Goal: Information Seeking & Learning: Learn about a topic

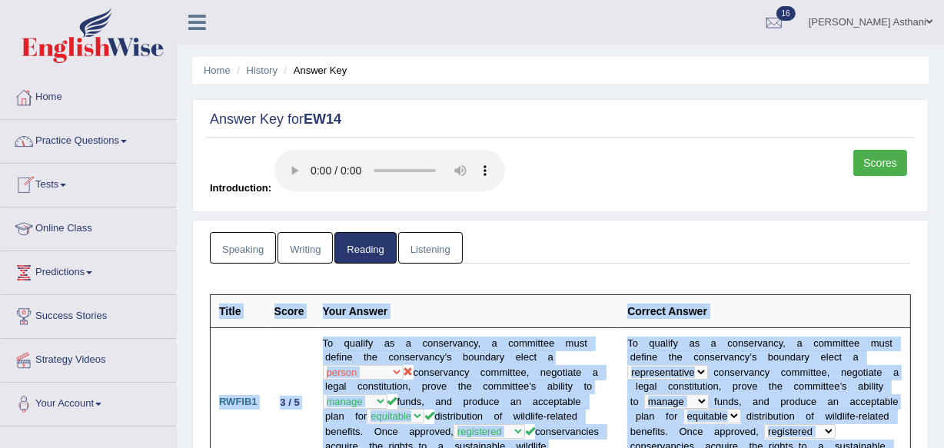
click at [74, 141] on link "Practice Questions" at bounding box center [88, 139] width 175 height 38
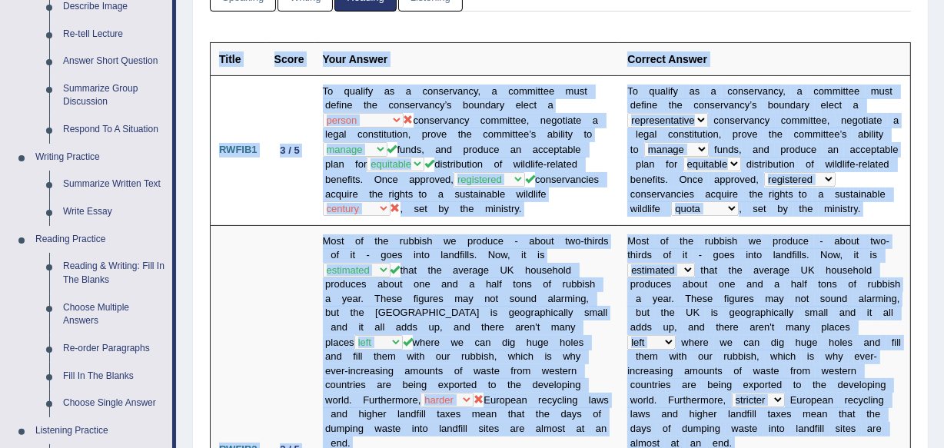
scroll to position [322, 0]
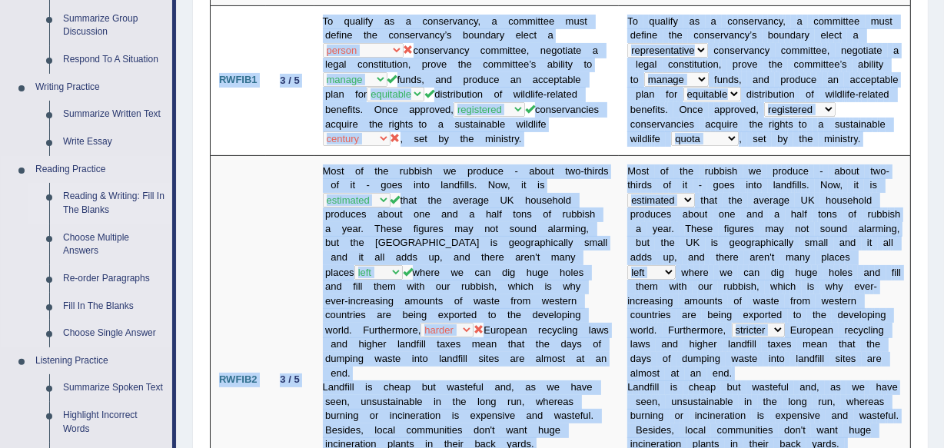
click at [97, 208] on link "Reading & Writing: Fill In The Blanks" at bounding box center [114, 203] width 116 height 41
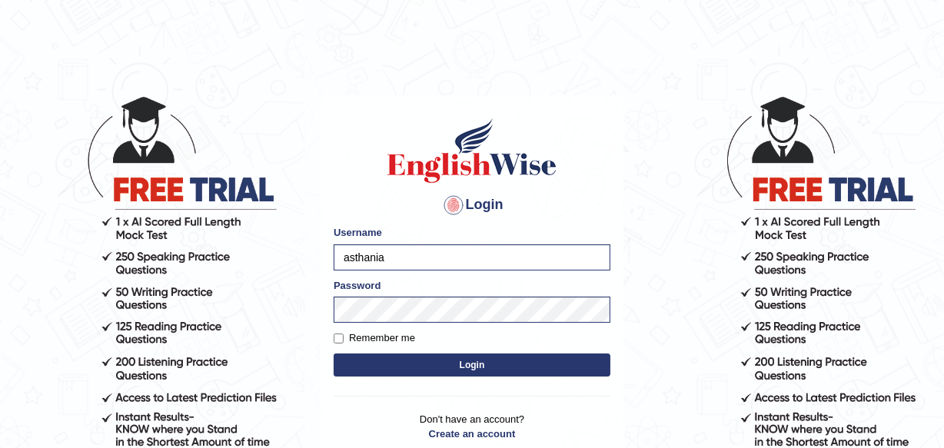
type input "asthani"
click at [406, 373] on button "Login" at bounding box center [472, 365] width 277 height 23
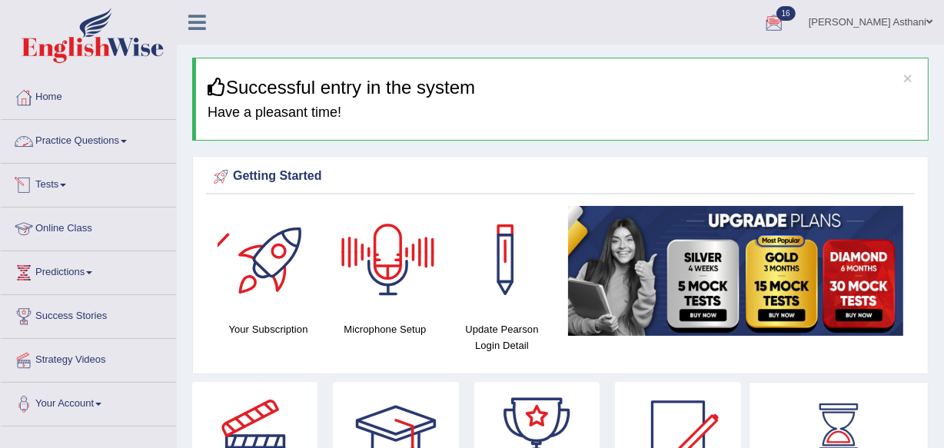
click at [53, 190] on link "Tests" at bounding box center [88, 183] width 175 height 38
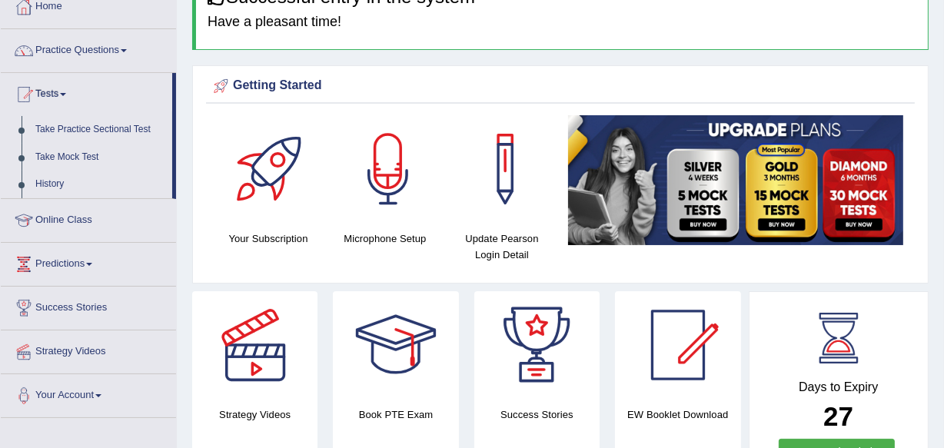
scroll to position [86, 0]
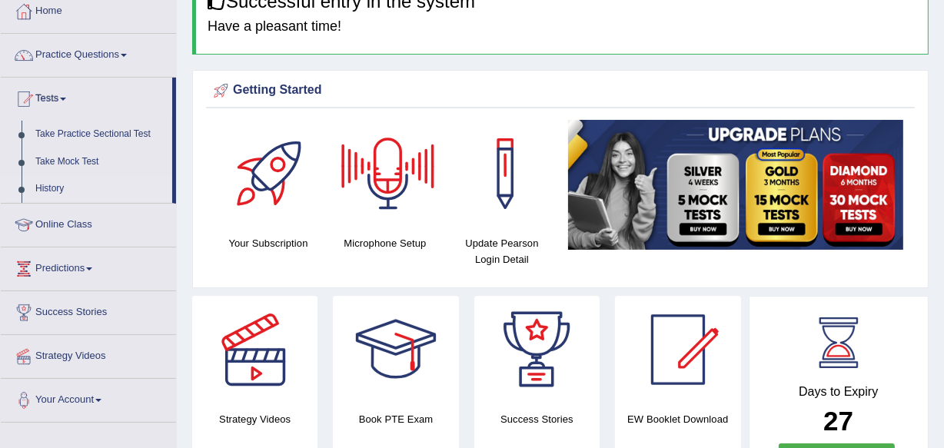
click at [54, 187] on link "History" at bounding box center [100, 189] width 144 height 28
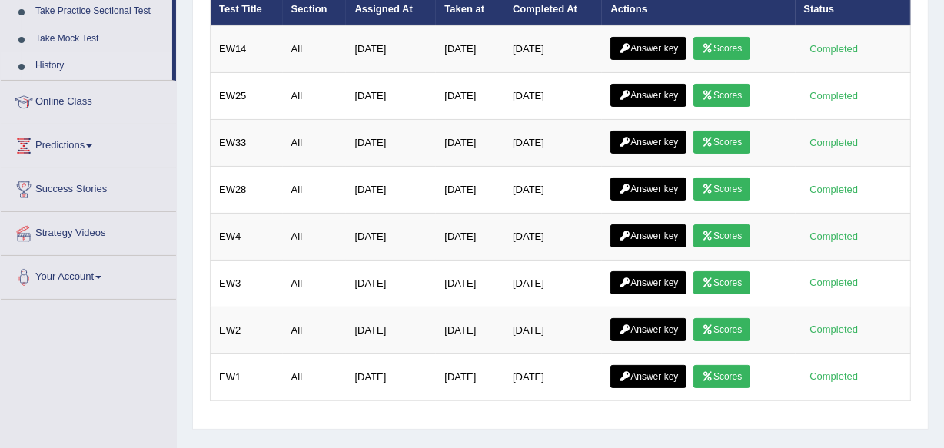
scroll to position [25, 0]
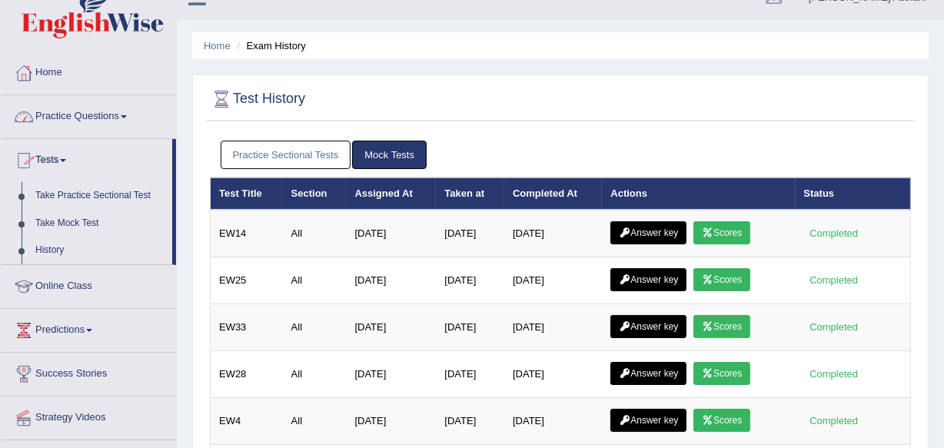
click at [77, 131] on link "Practice Questions" at bounding box center [88, 114] width 175 height 38
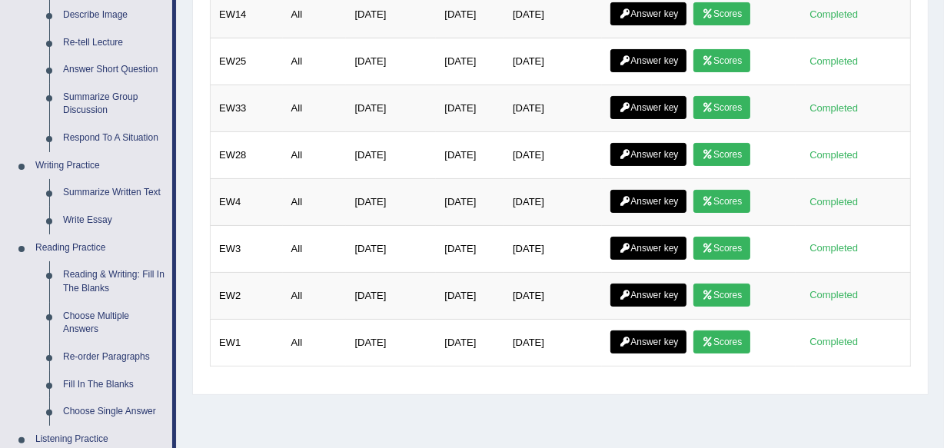
scroll to position [272, 0]
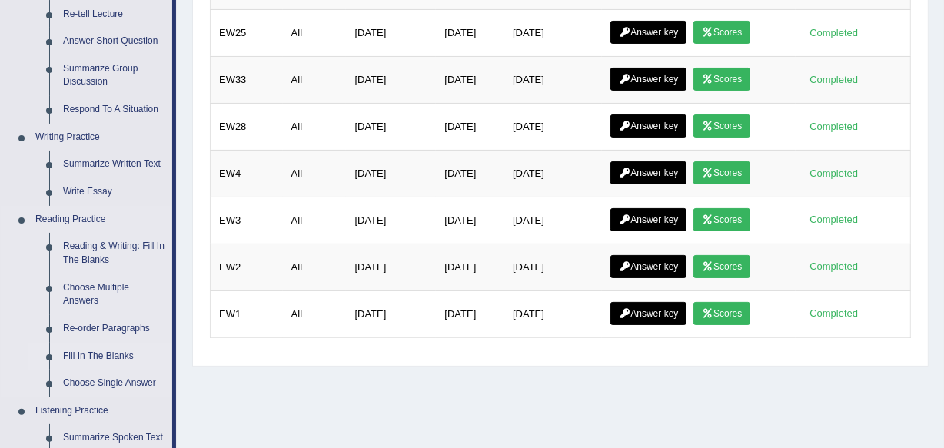
click at [111, 355] on link "Fill In The Blanks" at bounding box center [114, 357] width 116 height 28
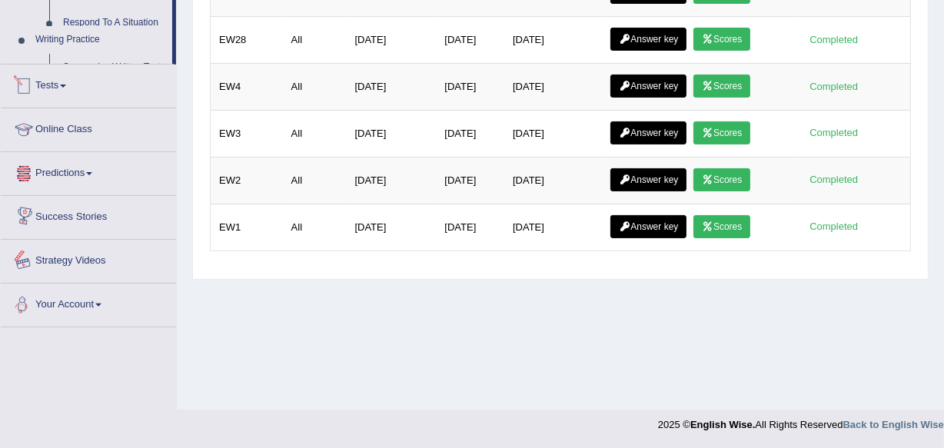
scroll to position [767, 0]
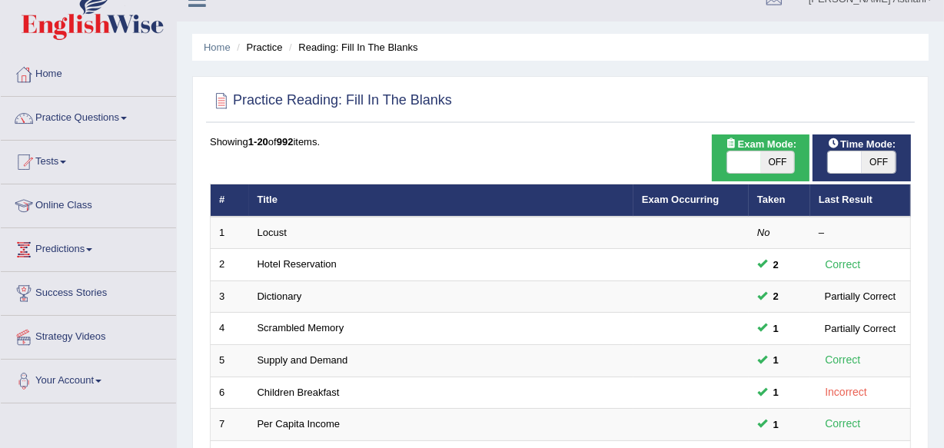
scroll to position [1, 0]
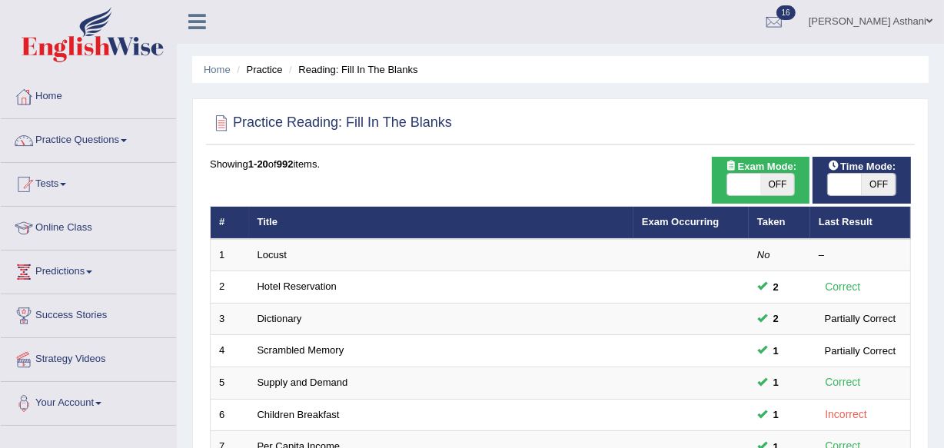
click at [943, 175] on html "Toggle navigation Home Practice Questions Speaking Practice Read Aloud Repeat S…" at bounding box center [472, 223] width 944 height 448
click at [773, 188] on span "OFF" at bounding box center [778, 185] width 34 height 22
checkbox input "true"
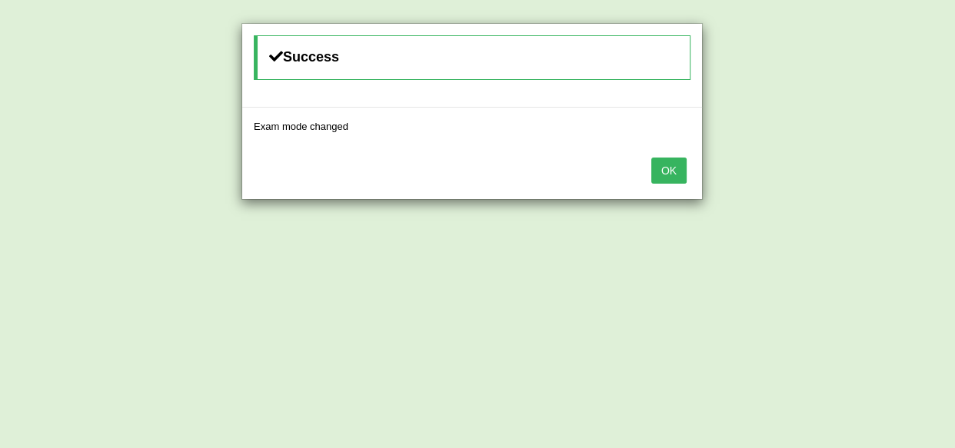
click at [660, 168] on button "OK" at bounding box center [668, 171] width 35 height 26
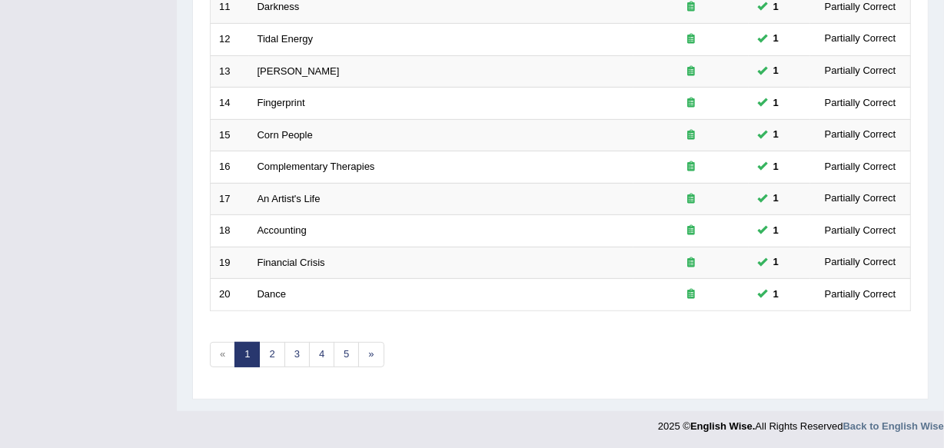
click at [296, 350] on link "3" at bounding box center [296, 354] width 25 height 25
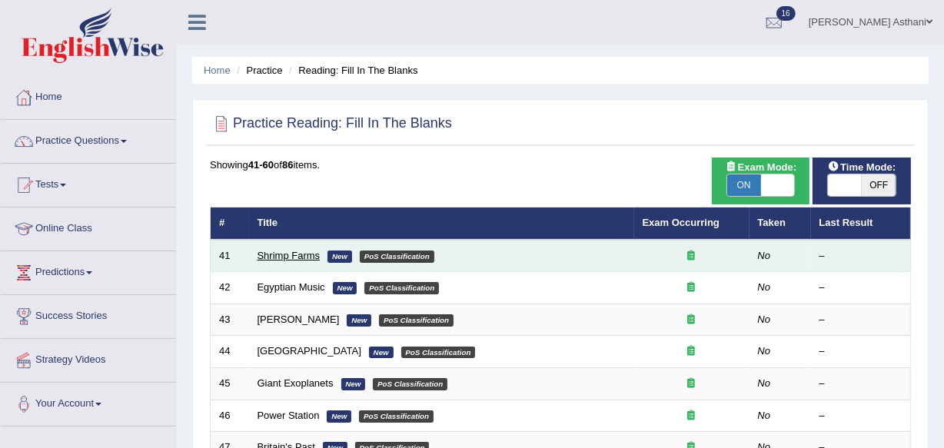
click at [308, 257] on link "Shrimp Farms" at bounding box center [289, 256] width 63 height 12
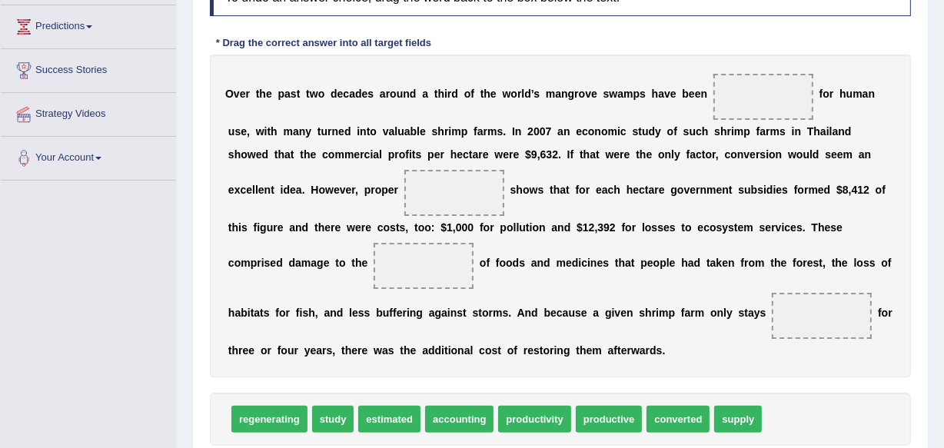
scroll to position [248, 0]
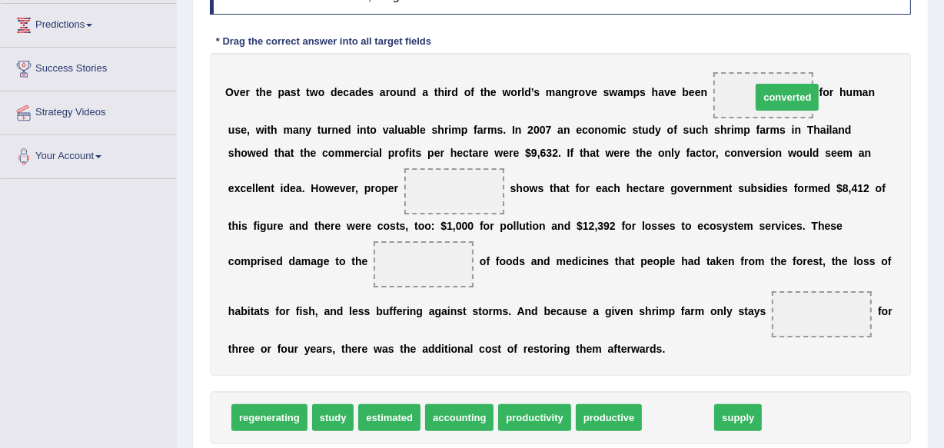
drag, startPoint x: 684, startPoint y: 417, endPoint x: 793, endPoint y: 98, distance: 337.9
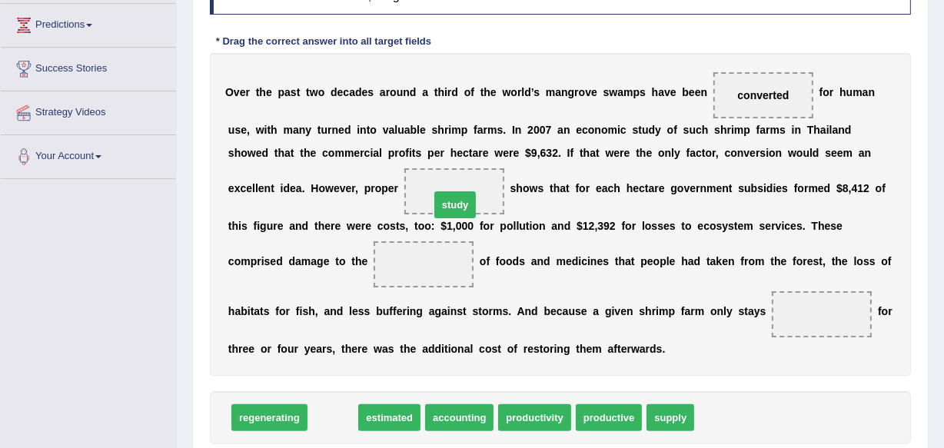
drag, startPoint x: 362, startPoint y: 364, endPoint x: 452, endPoint y: 200, distance: 187.5
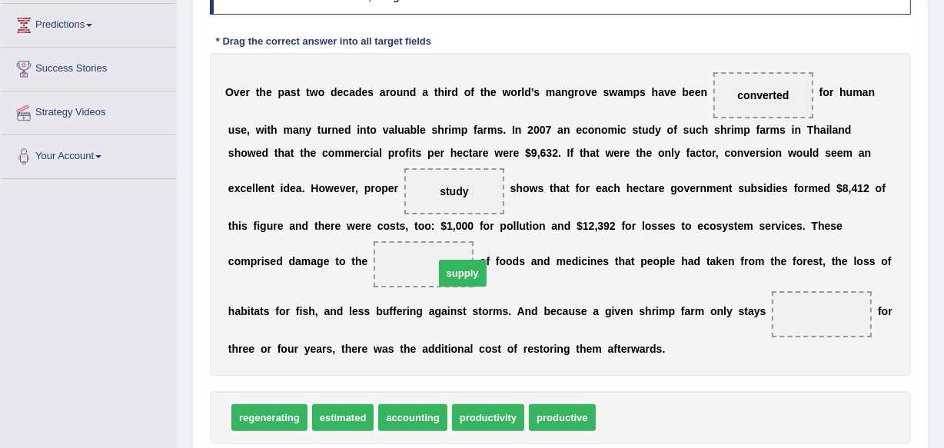
drag, startPoint x: 547, startPoint y: 324, endPoint x: 467, endPoint y: 262, distance: 100.9
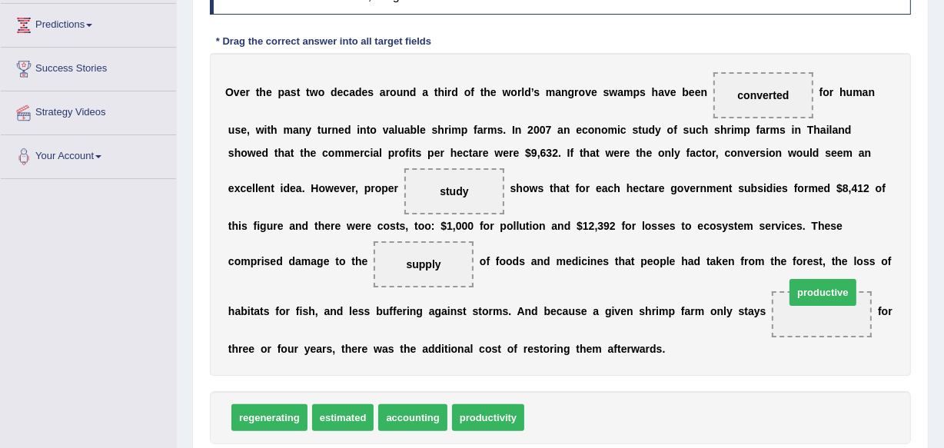
drag, startPoint x: 615, startPoint y: 393, endPoint x: 819, endPoint y: 298, distance: 225.3
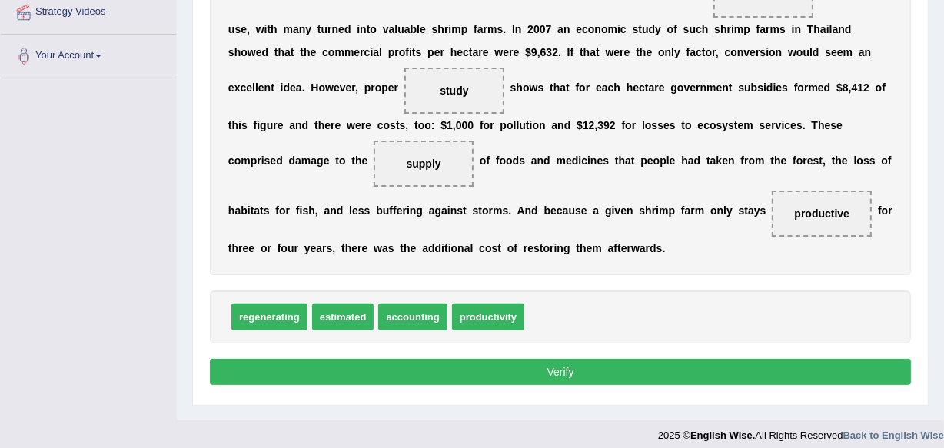
scroll to position [351, 0]
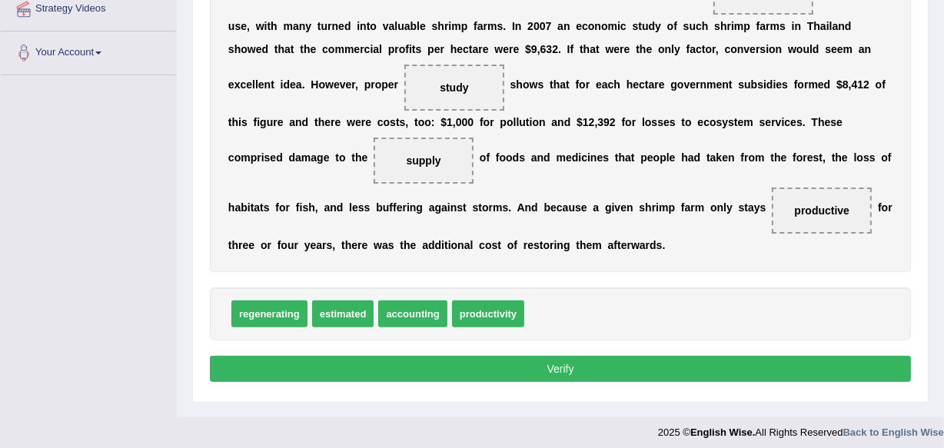
click at [553, 366] on button "Verify" at bounding box center [560, 369] width 701 height 26
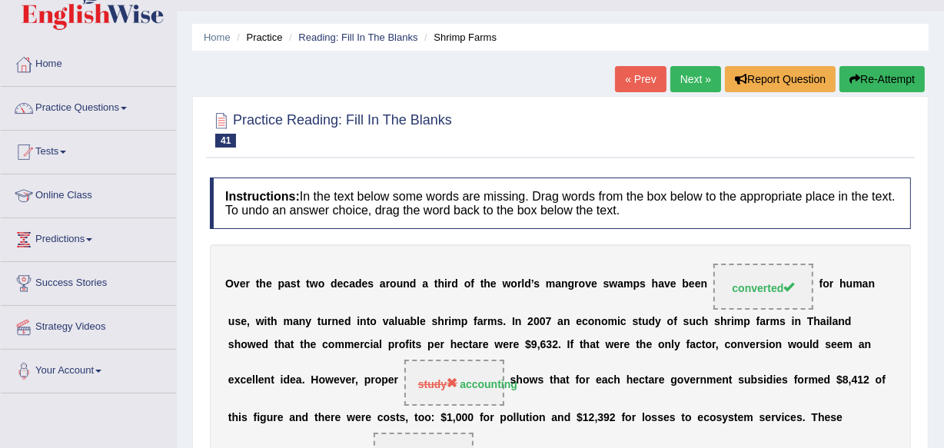
scroll to position [22, 0]
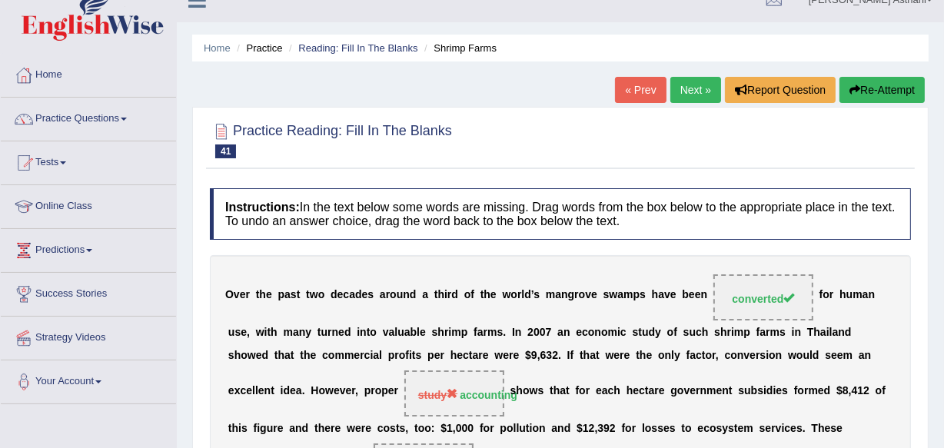
click at [683, 101] on link "Next »" at bounding box center [695, 90] width 51 height 26
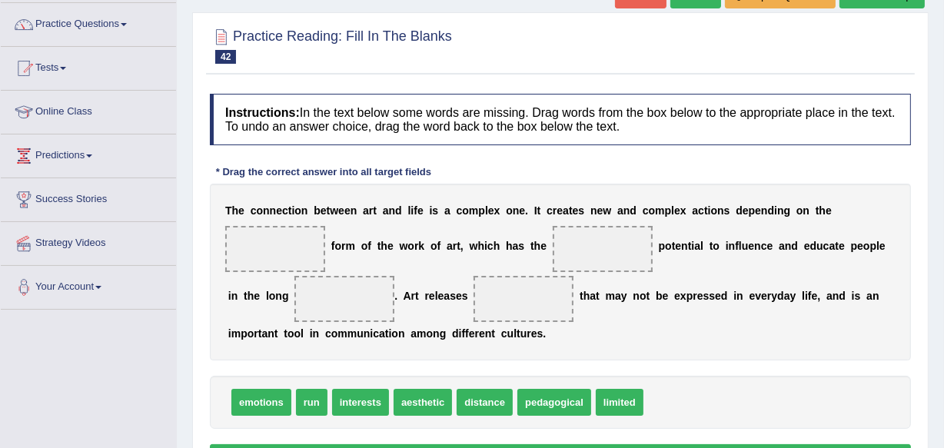
scroll to position [162, 0]
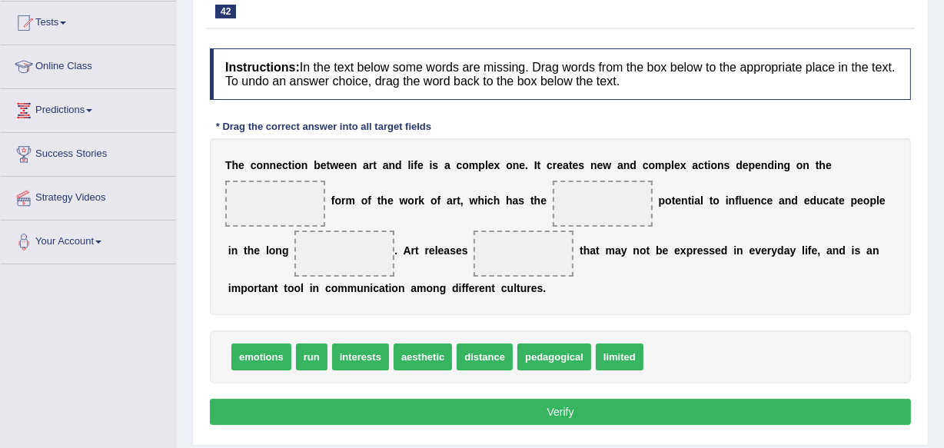
click at [275, 206] on span at bounding box center [275, 204] width 100 height 46
drag, startPoint x: 404, startPoint y: 335, endPoint x: 282, endPoint y: 208, distance: 175.6
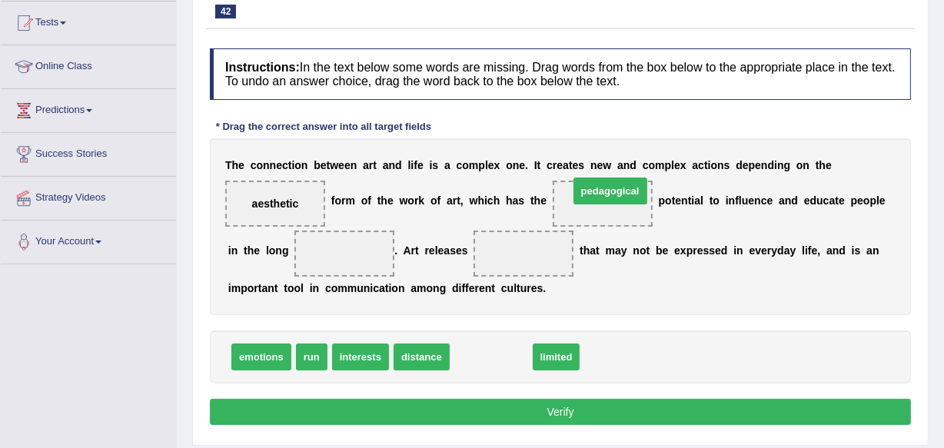
drag, startPoint x: 493, startPoint y: 362, endPoint x: 612, endPoint y: 196, distance: 204.4
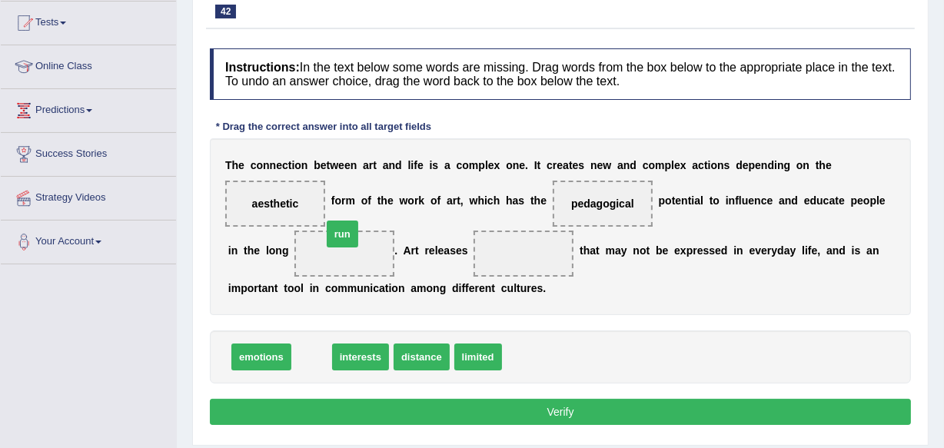
drag, startPoint x: 304, startPoint y: 353, endPoint x: 334, endPoint y: 237, distance: 119.7
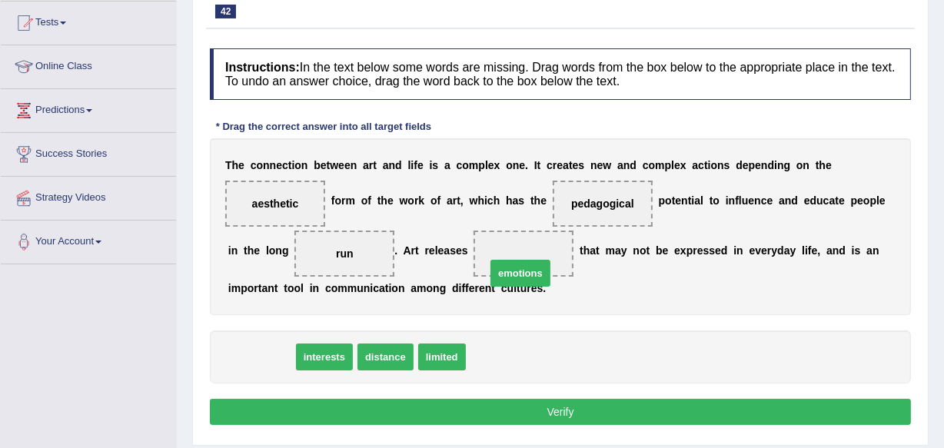
drag, startPoint x: 261, startPoint y: 357, endPoint x: 513, endPoint y: 274, distance: 265.5
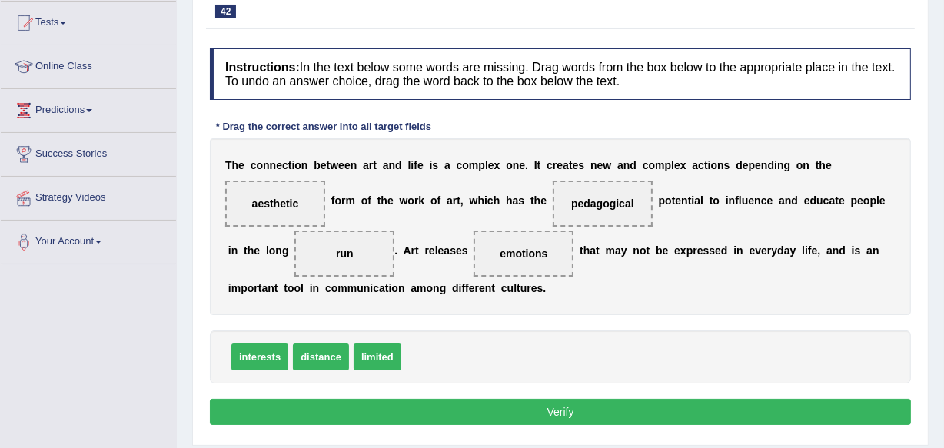
click at [538, 411] on button "Verify" at bounding box center [560, 412] width 701 height 26
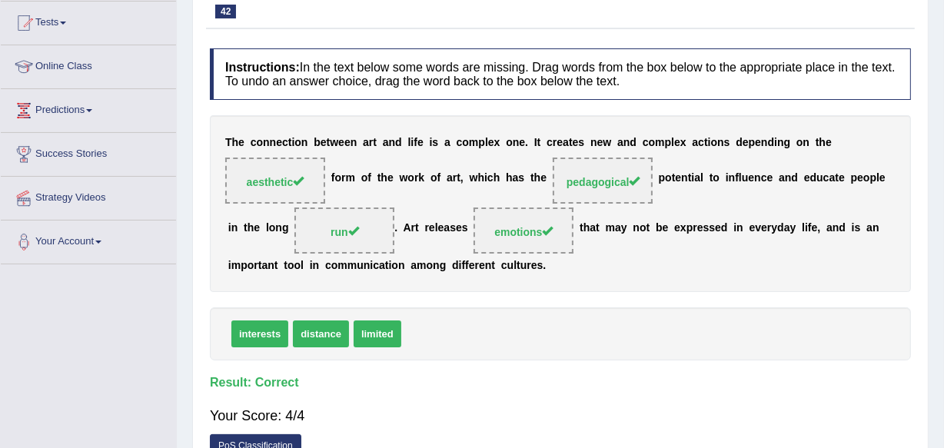
scroll to position [0, 0]
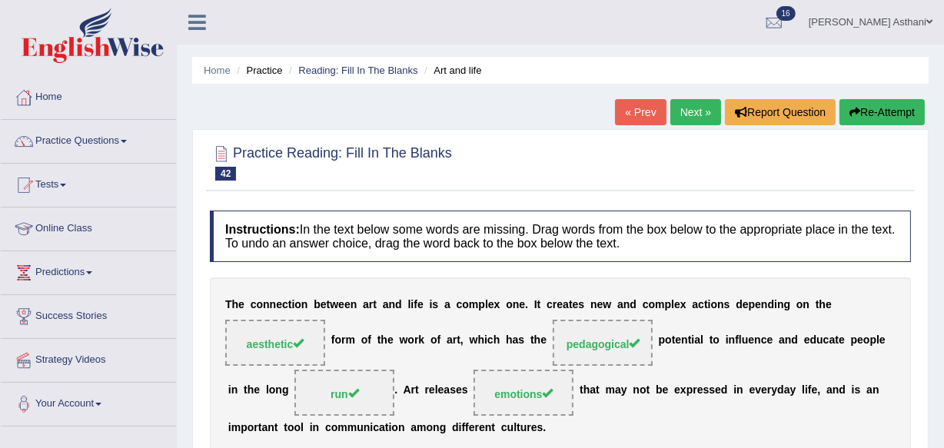
click at [696, 115] on link "Next »" at bounding box center [695, 112] width 51 height 26
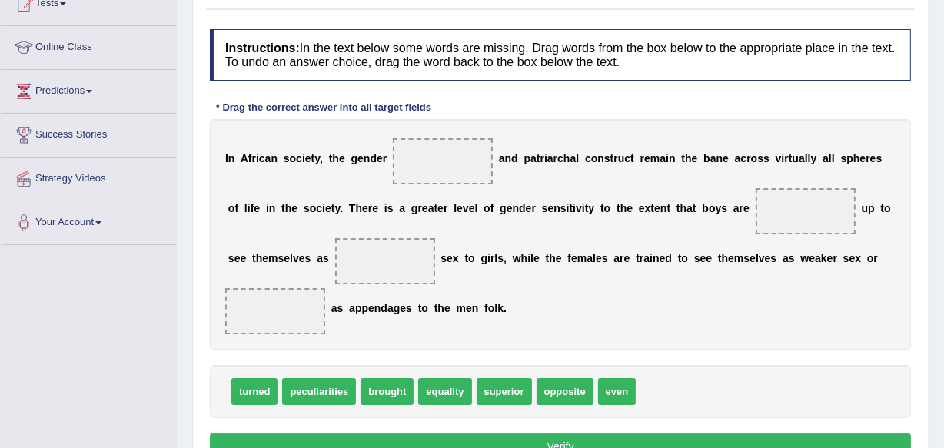
scroll to position [215, 0]
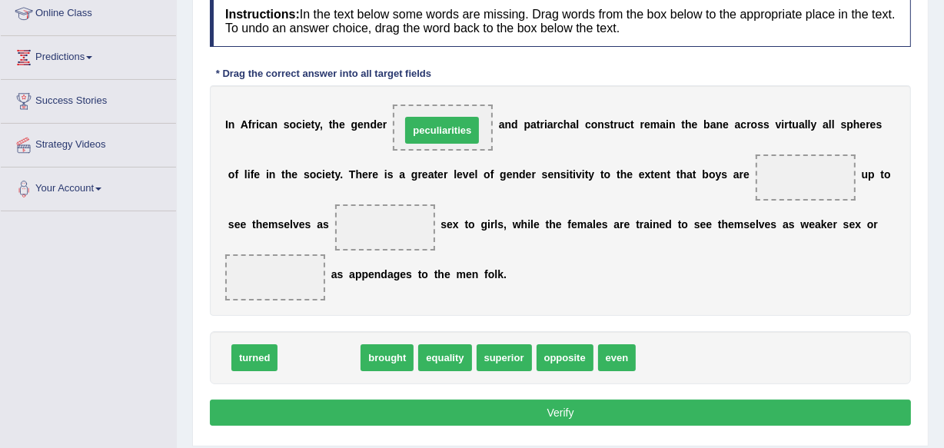
drag, startPoint x: 333, startPoint y: 356, endPoint x: 456, endPoint y: 128, distance: 258.7
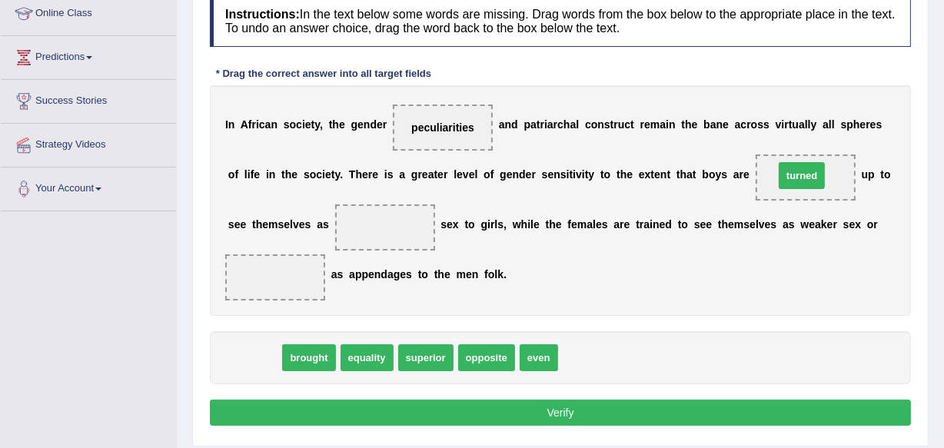
drag, startPoint x: 314, startPoint y: 338, endPoint x: 807, endPoint y: 176, distance: 518.8
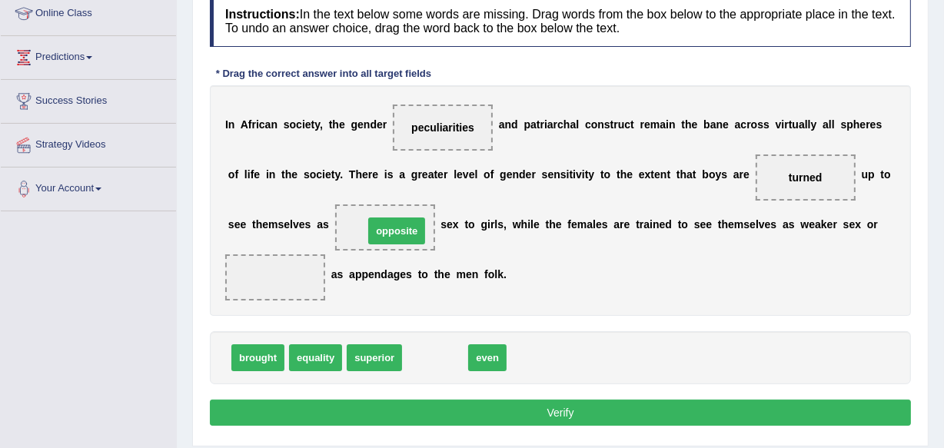
drag, startPoint x: 434, startPoint y: 360, endPoint x: 394, endPoint y: 232, distance: 133.5
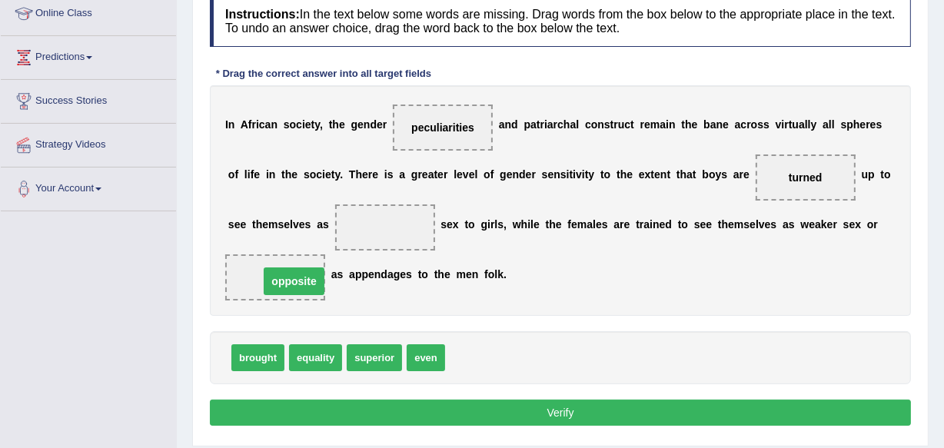
drag, startPoint x: 337, startPoint y: 256, endPoint x: 274, endPoint y: 281, distance: 67.2
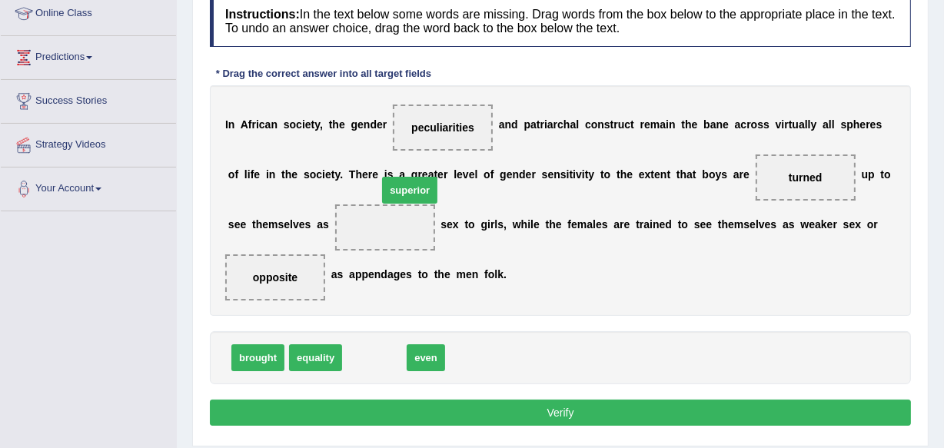
drag, startPoint x: 361, startPoint y: 357, endPoint x: 396, endPoint y: 190, distance: 171.3
click at [396, 190] on span "superior" at bounding box center [409, 190] width 55 height 27
drag, startPoint x: 384, startPoint y: 249, endPoint x: 374, endPoint y: 300, distance: 51.6
click at [384, 249] on div "Instructions: In the text below some words are missing. Drag words from the box…" at bounding box center [560, 213] width 709 height 450
drag, startPoint x: 374, startPoint y: 355, endPoint x: 390, endPoint y: 355, distance: 16.1
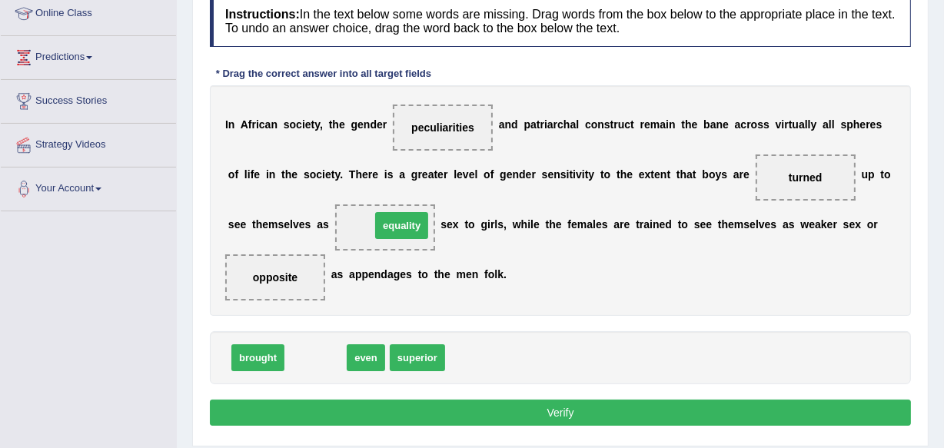
drag, startPoint x: 384, startPoint y: 261, endPoint x: 406, endPoint y: 222, distance: 45.1
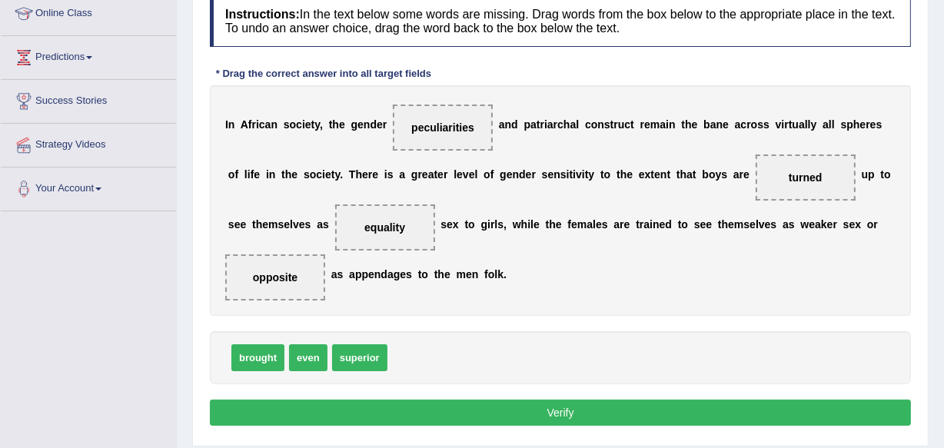
click at [577, 406] on button "Verify" at bounding box center [560, 413] width 701 height 26
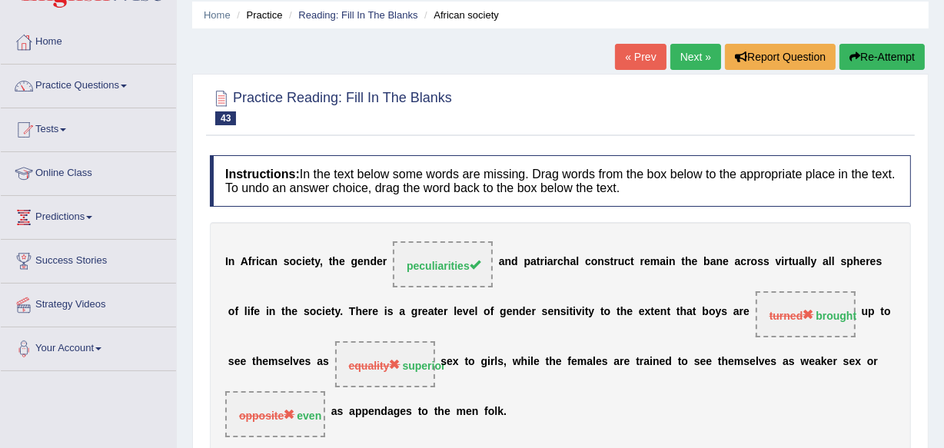
scroll to position [5, 0]
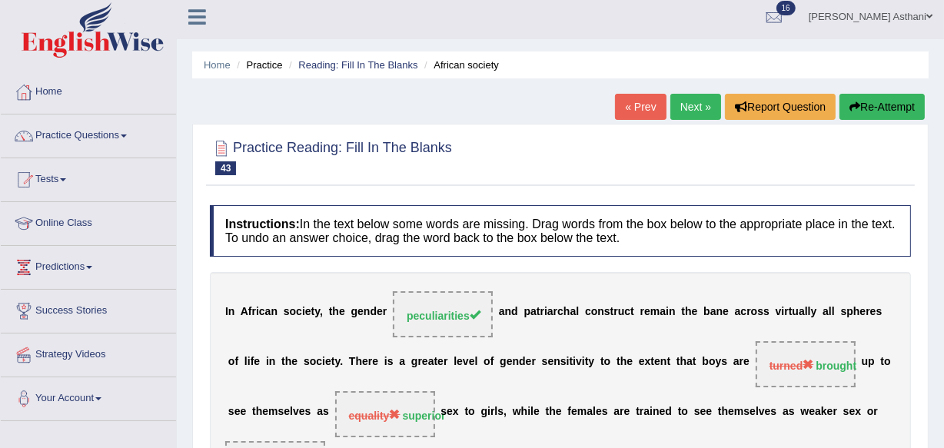
click at [679, 105] on link "Next »" at bounding box center [695, 107] width 51 height 26
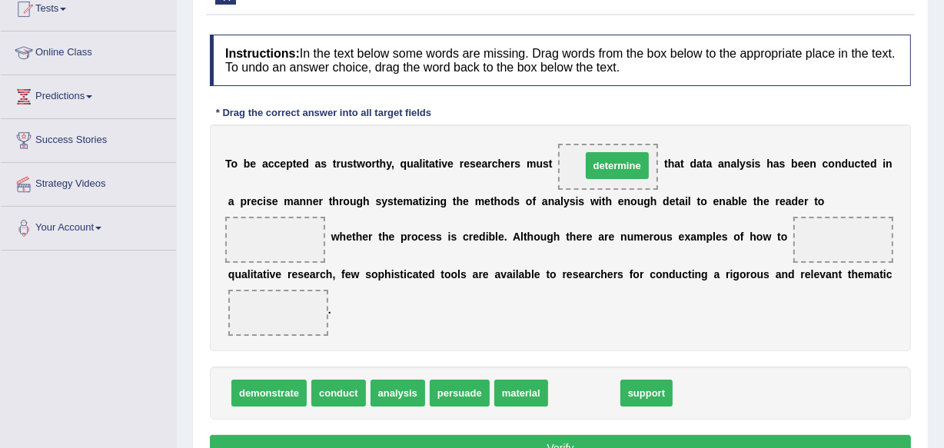
drag, startPoint x: 593, startPoint y: 394, endPoint x: 626, endPoint y: 167, distance: 229.9
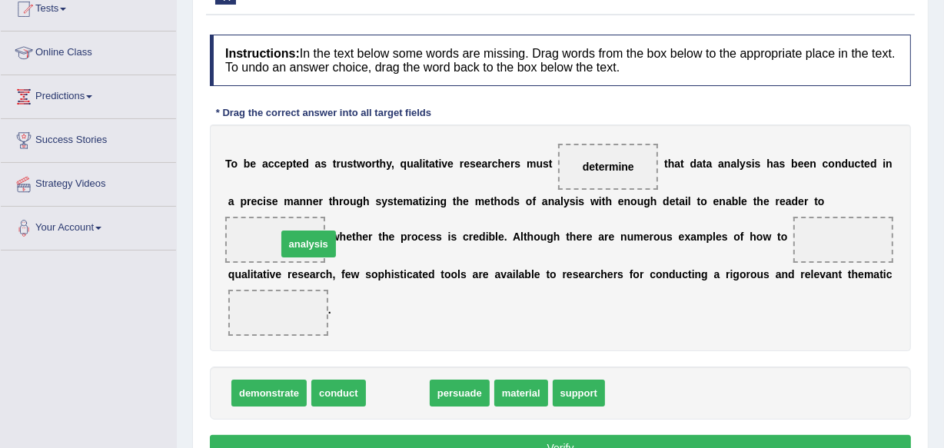
drag, startPoint x: 396, startPoint y: 391, endPoint x: 307, endPoint y: 244, distance: 172.4
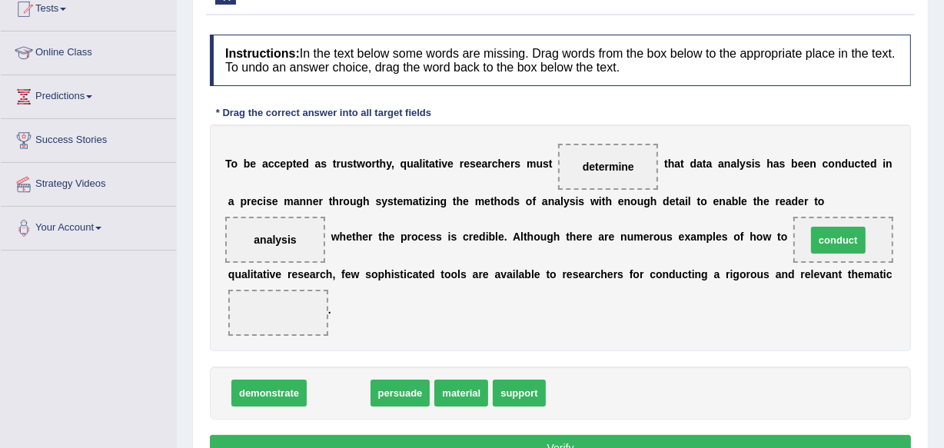
drag, startPoint x: 550, startPoint y: 328, endPoint x: 839, endPoint y: 242, distance: 301.6
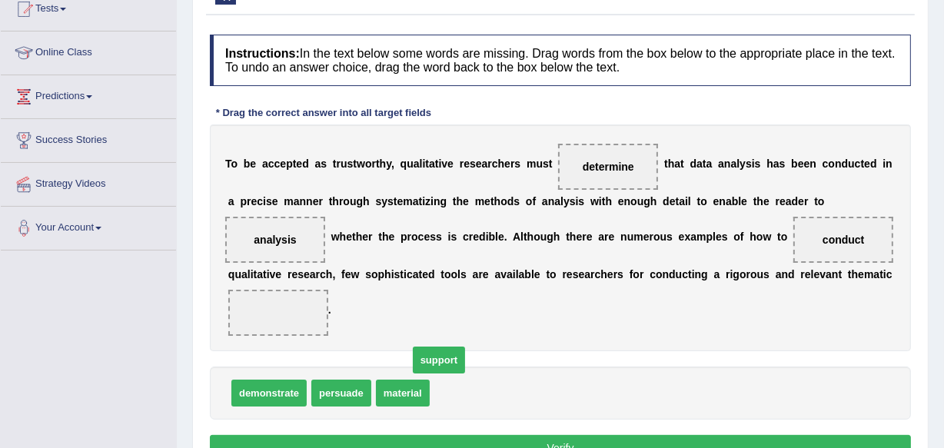
drag, startPoint x: 428, startPoint y: 383, endPoint x: 423, endPoint y: 361, distance: 22.2
drag, startPoint x: 337, startPoint y: 344, endPoint x: 367, endPoint y: 341, distance: 30.2
click at [288, 315] on div "Instructions: In the text below some words are missing. Drag words from the box…" at bounding box center [560, 250] width 709 height 447
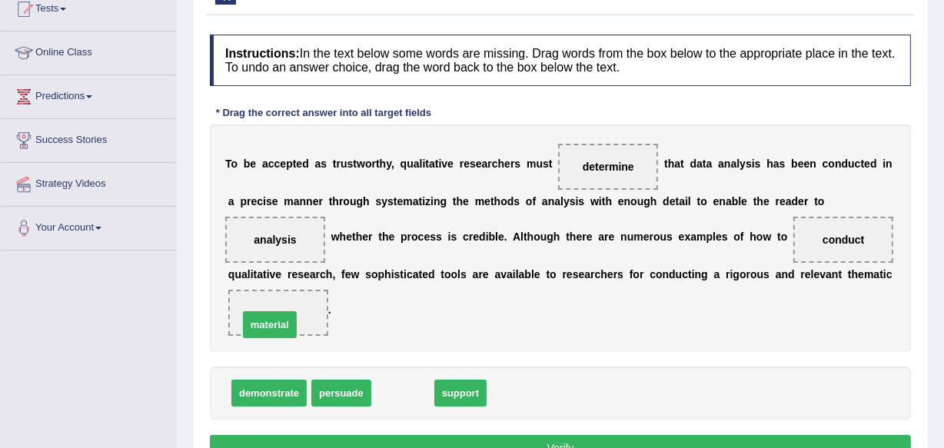
drag, startPoint x: 347, startPoint y: 345, endPoint x: 269, endPoint y: 314, distance: 83.8
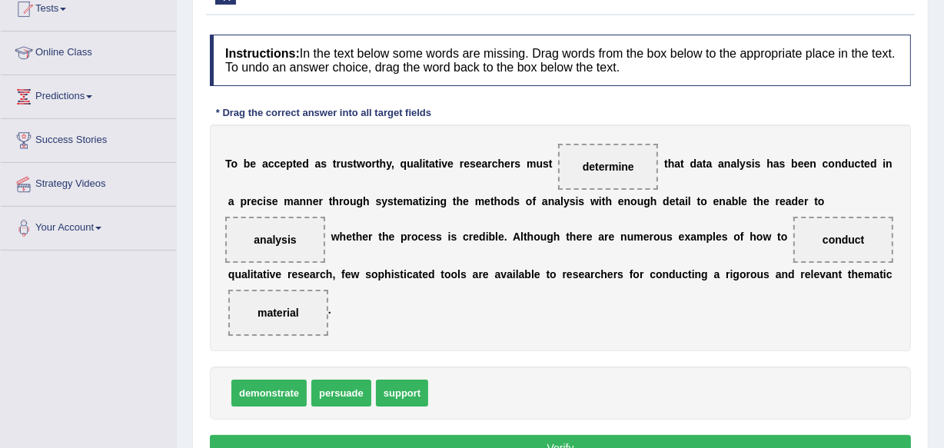
click at [615, 442] on button "Verify" at bounding box center [560, 448] width 701 height 26
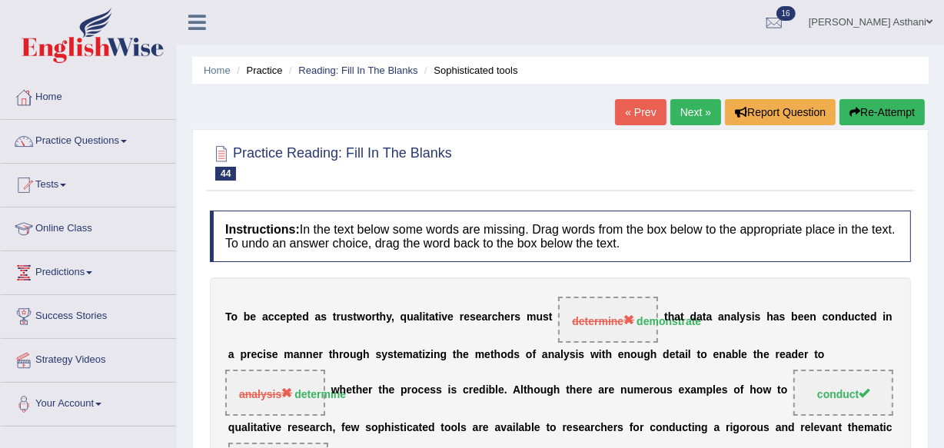
click at [696, 108] on link "Next »" at bounding box center [695, 112] width 51 height 26
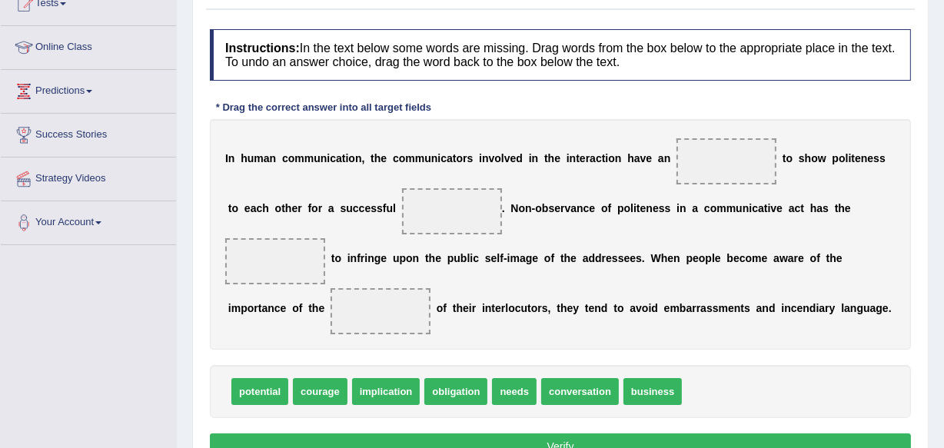
scroll to position [181, 0]
drag, startPoint x: 543, startPoint y: 274, endPoint x: 736, endPoint y: 157, distance: 225.6
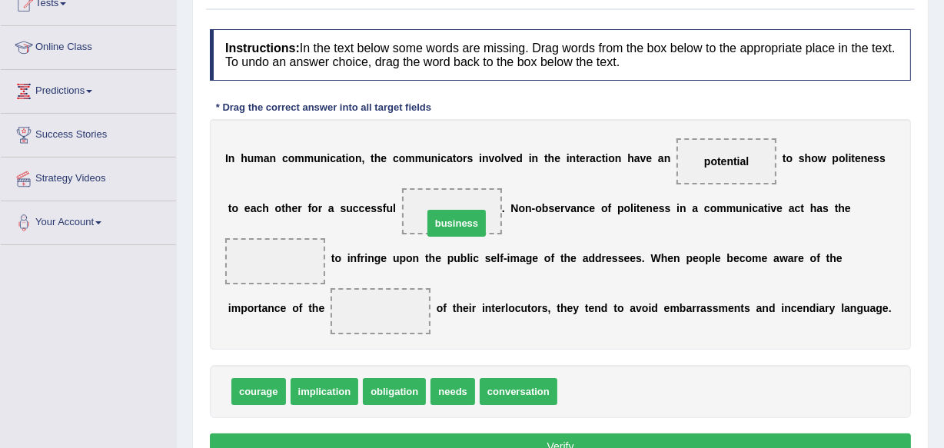
drag, startPoint x: 587, startPoint y: 393, endPoint x: 452, endPoint y: 223, distance: 216.7
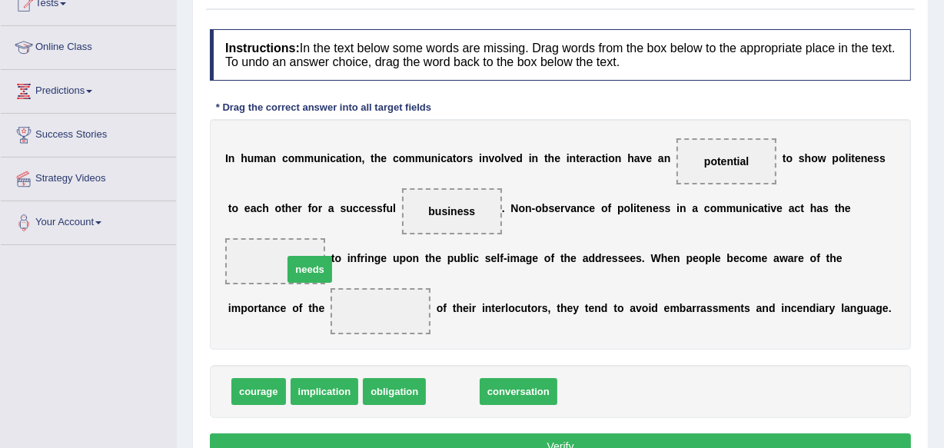
drag, startPoint x: 450, startPoint y: 392, endPoint x: 307, endPoint y: 270, distance: 188.1
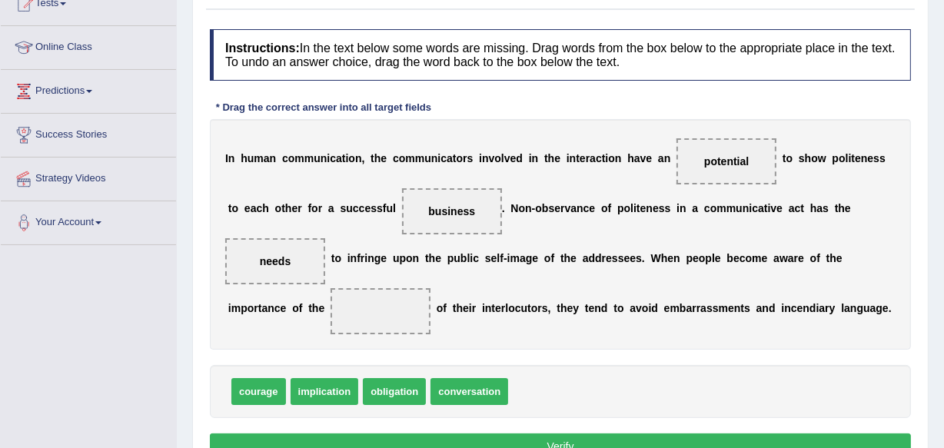
drag, startPoint x: 361, startPoint y: 235, endPoint x: 376, endPoint y: 314, distance: 80.5
click at [376, 313] on span at bounding box center [381, 311] width 100 height 46
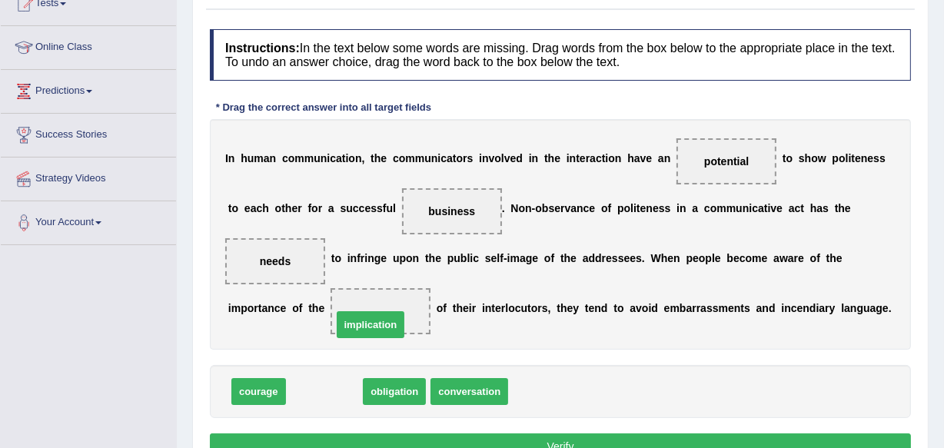
drag, startPoint x: 352, startPoint y: 387, endPoint x: 397, endPoint y: 317, distance: 84.0
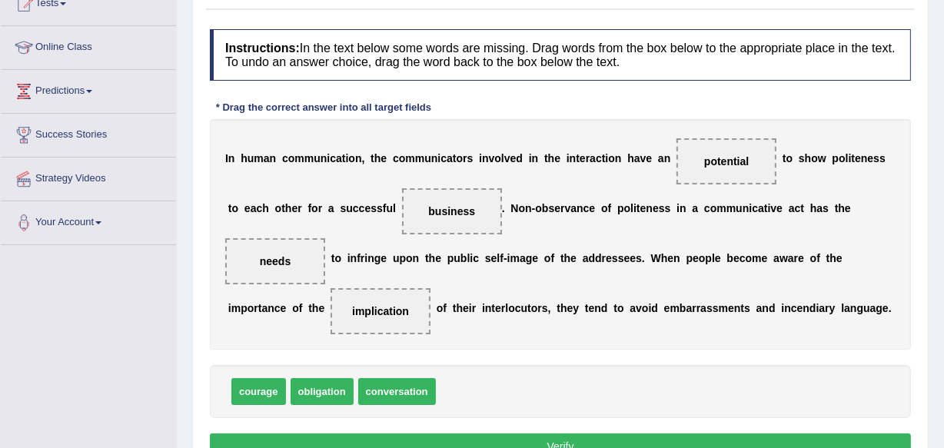
click at [556, 443] on button "Verify" at bounding box center [560, 447] width 701 height 26
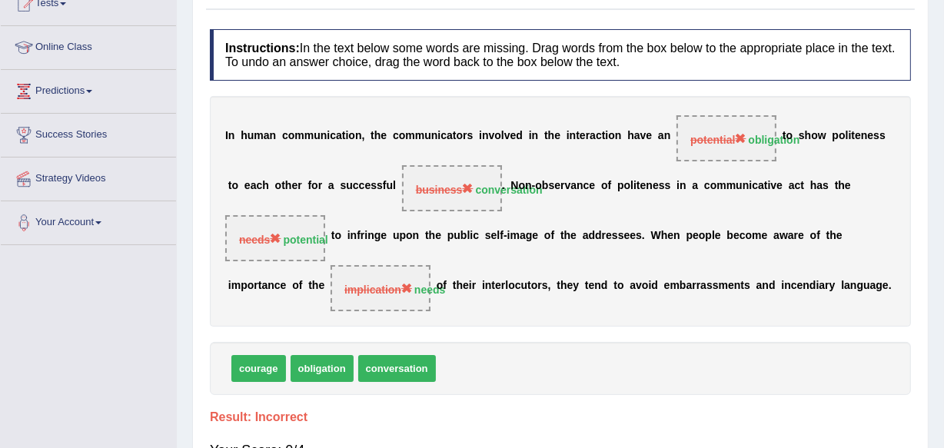
drag, startPoint x: 949, startPoint y: 183, endPoint x: 832, endPoint y: 115, distance: 136.1
click at [832, 115] on div "I n h u m a n c o m m u n i c a t i o n , t h e c o m m u n i c a t o r s i n v…" at bounding box center [560, 211] width 701 height 231
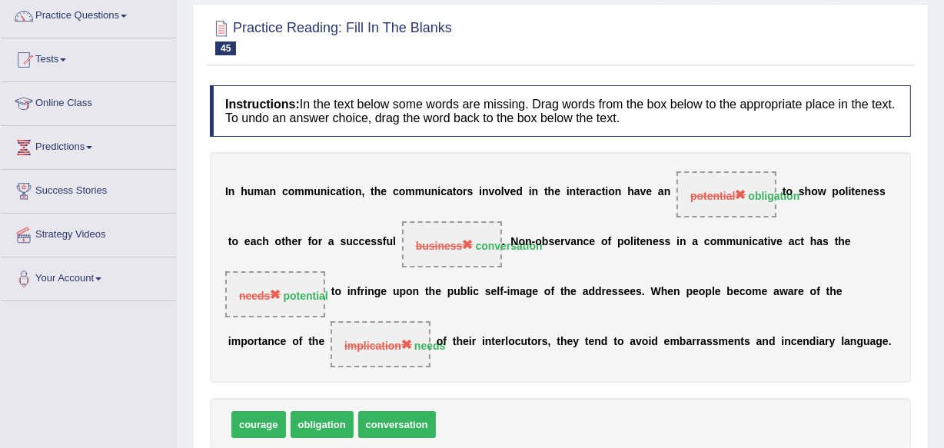
scroll to position [0, 0]
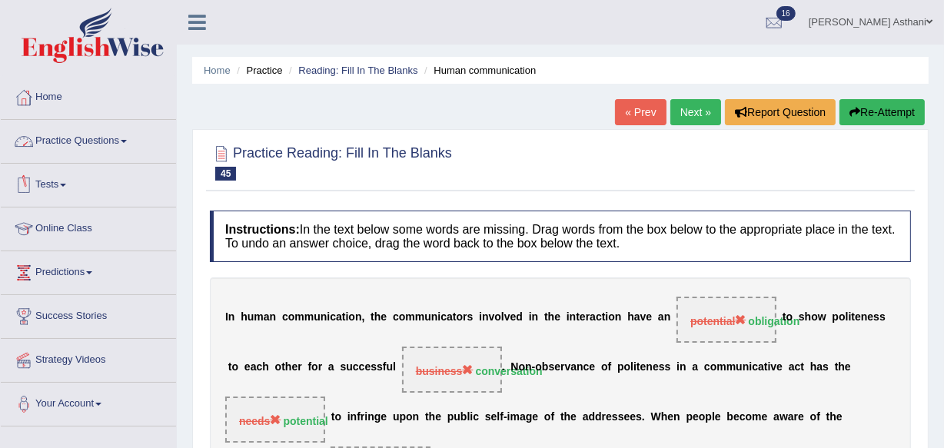
click at [48, 183] on link "Tests" at bounding box center [88, 183] width 175 height 38
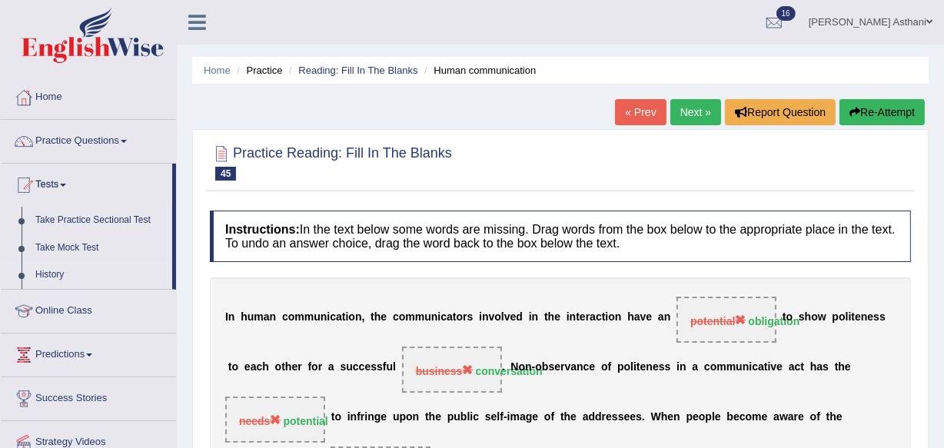
click at [50, 270] on link "History" at bounding box center [100, 275] width 144 height 28
